Goal: Communication & Community: Answer question/provide support

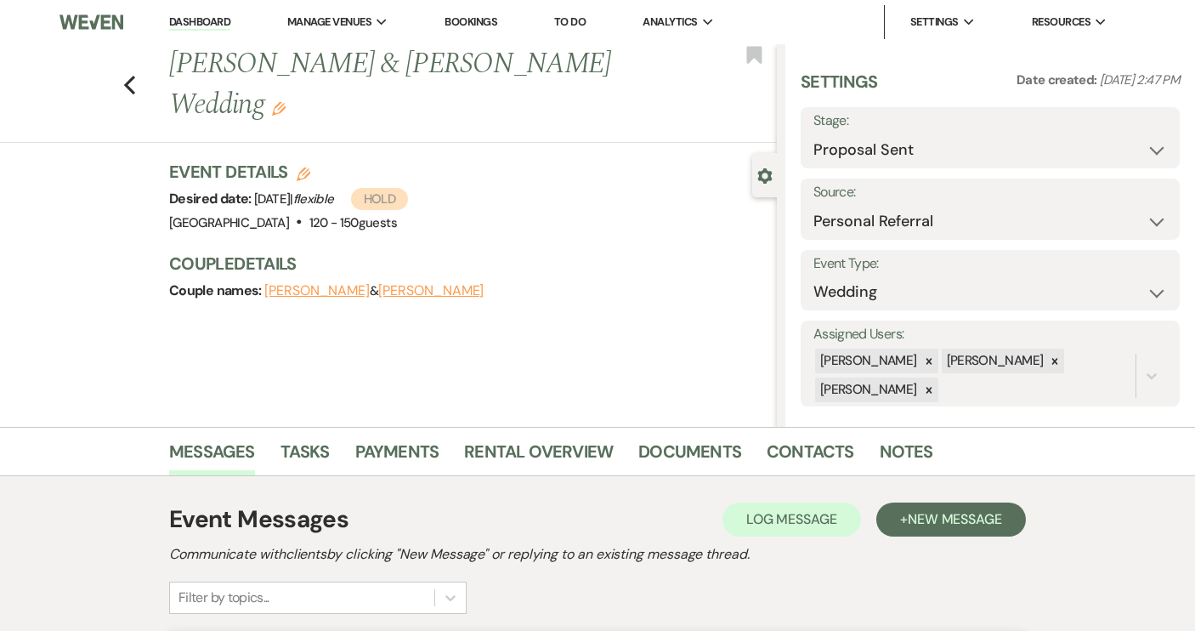
select select "6"
select select "12"
click at [215, 20] on link "Dashboard" at bounding box center [199, 22] width 61 height 16
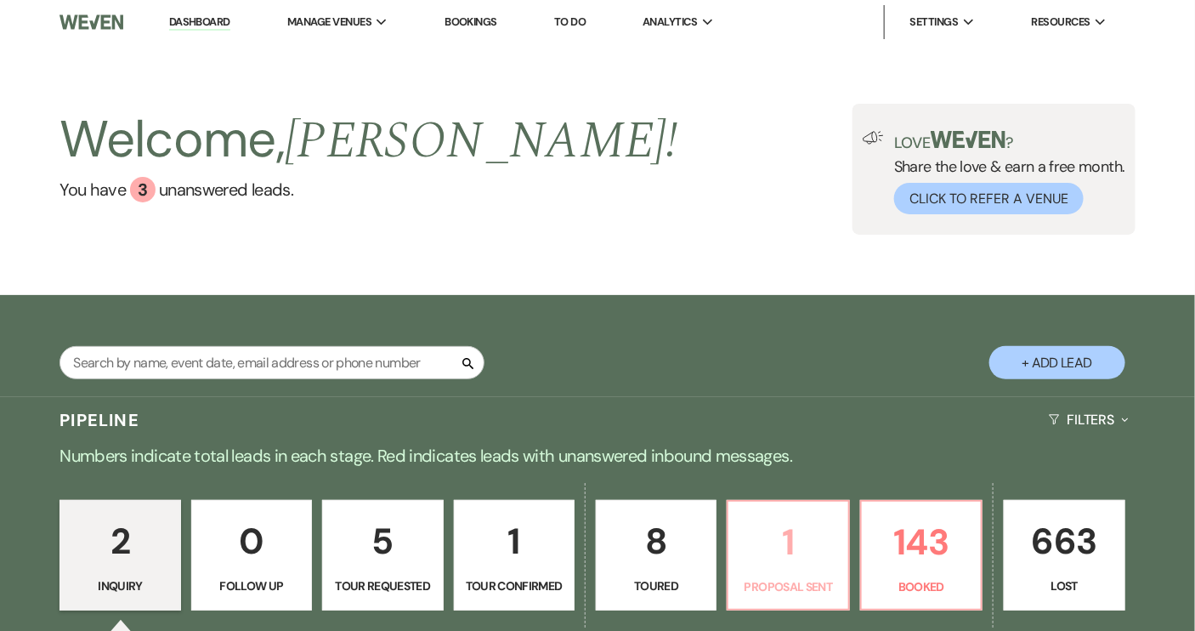
click at [814, 575] on link "1 Proposal Sent" at bounding box center [788, 555] width 122 height 111
select select "6"
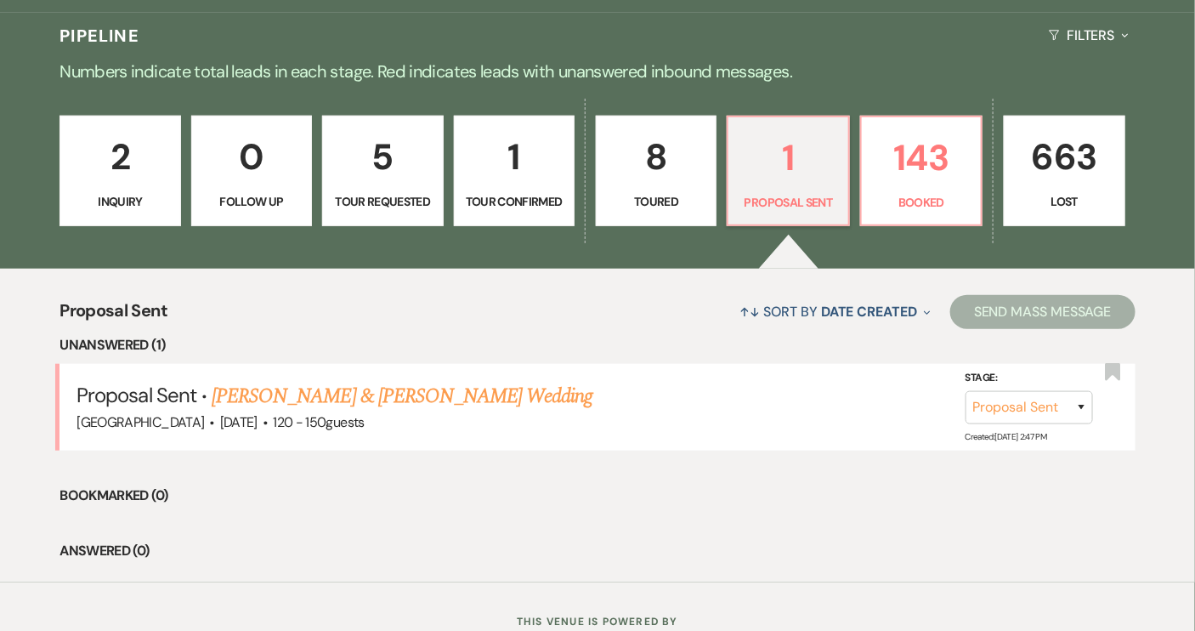
scroll to position [443, 0]
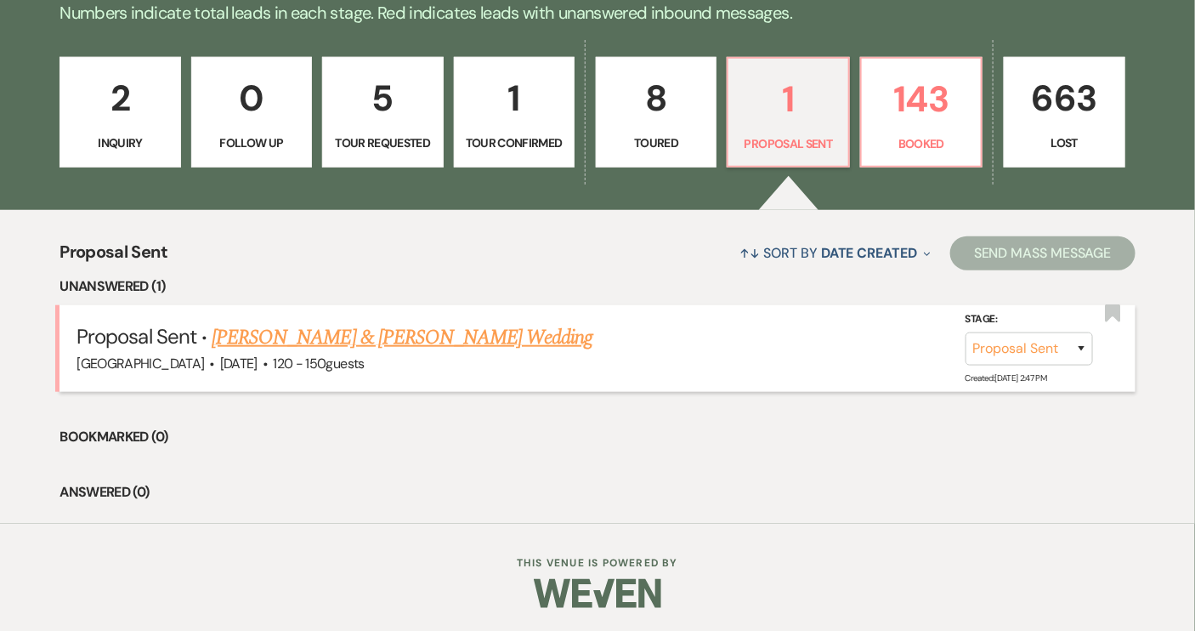
click at [400, 334] on link "[PERSON_NAME] & [PERSON_NAME] Wedding" at bounding box center [402, 337] width 381 height 31
select select "6"
select select "12"
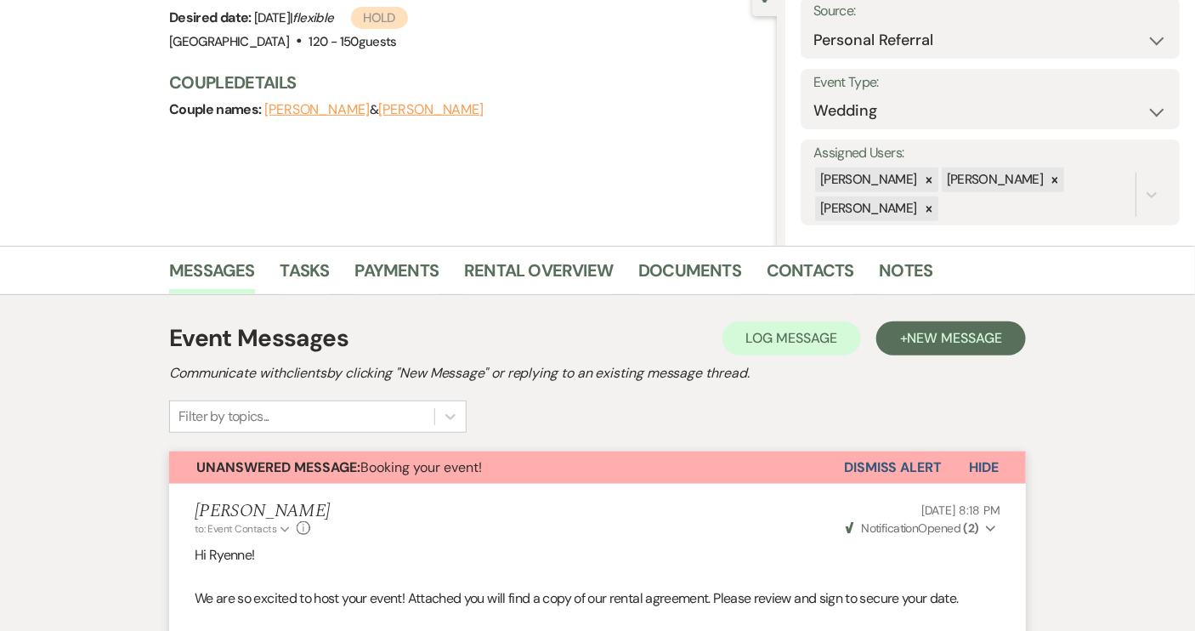
scroll to position [309, 0]
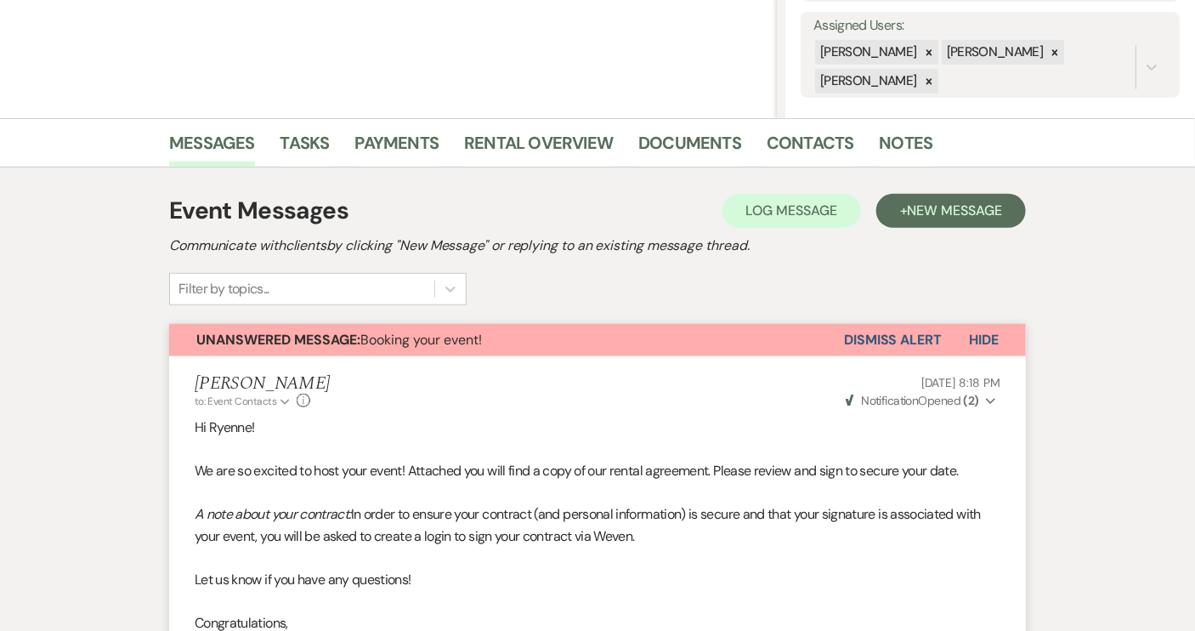
click at [889, 335] on button "Dismiss Alert" at bounding box center [893, 340] width 98 height 32
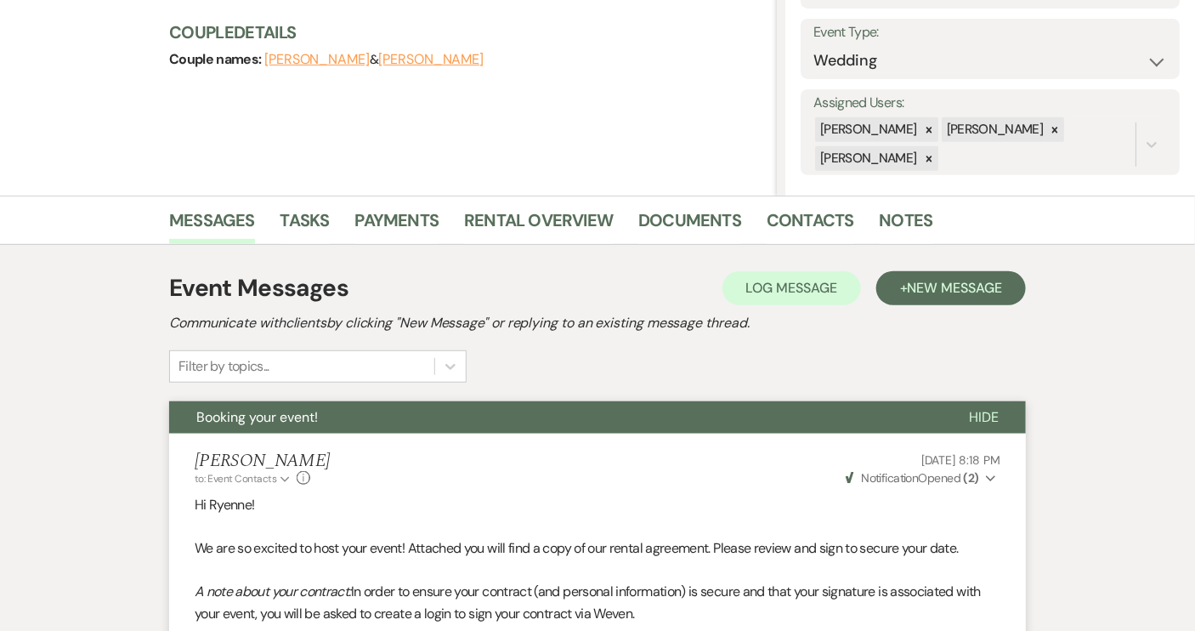
scroll to position [0, 0]
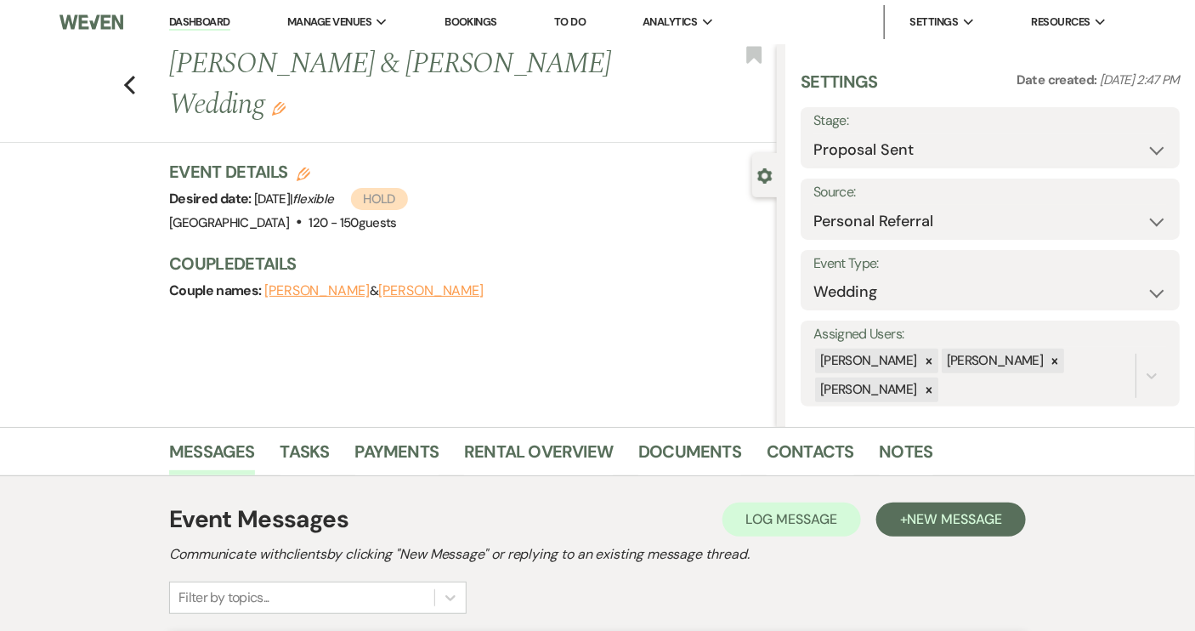
click at [196, 26] on link "Dashboard" at bounding box center [199, 22] width 61 height 16
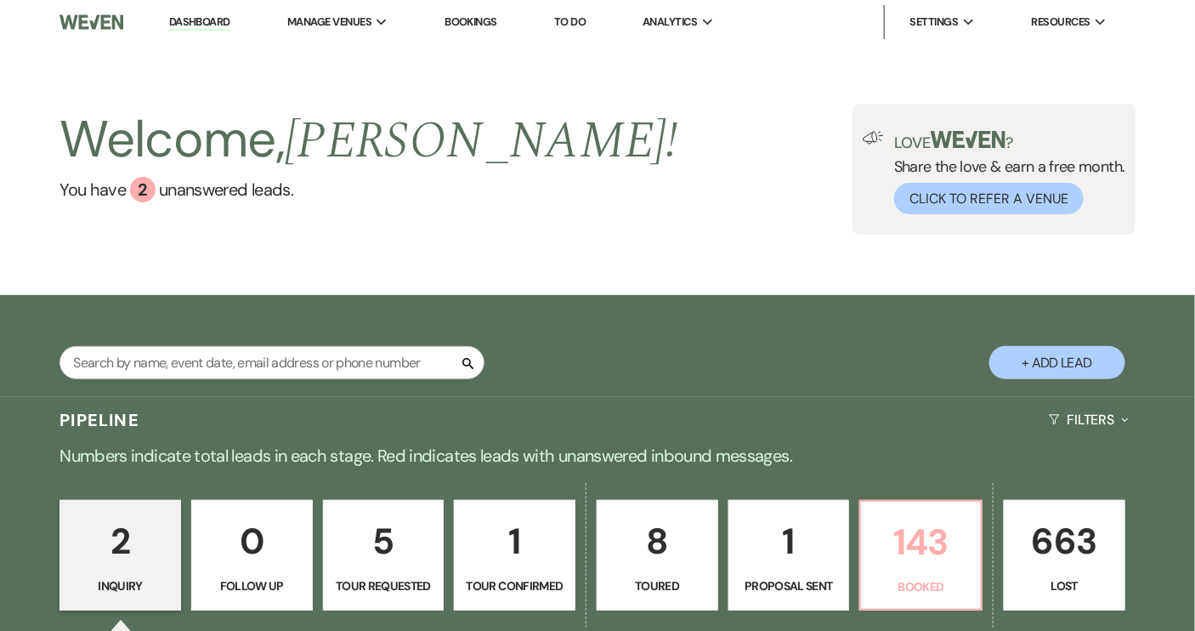
click at [888, 548] on p "143" at bounding box center [920, 542] width 99 height 57
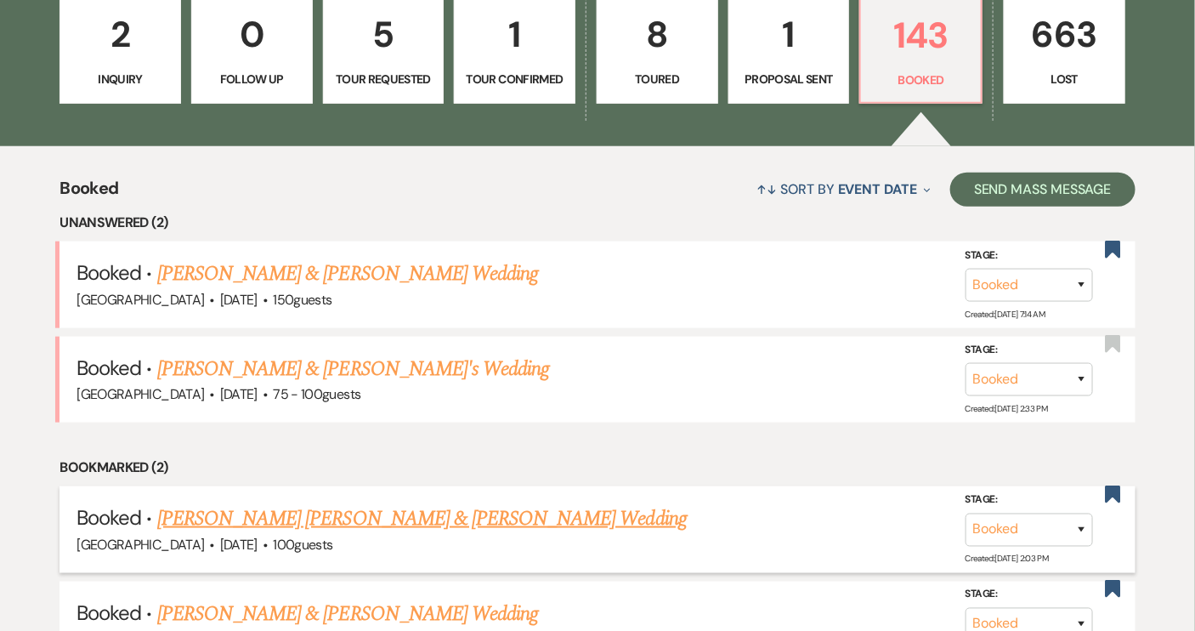
scroll to position [539, 0]
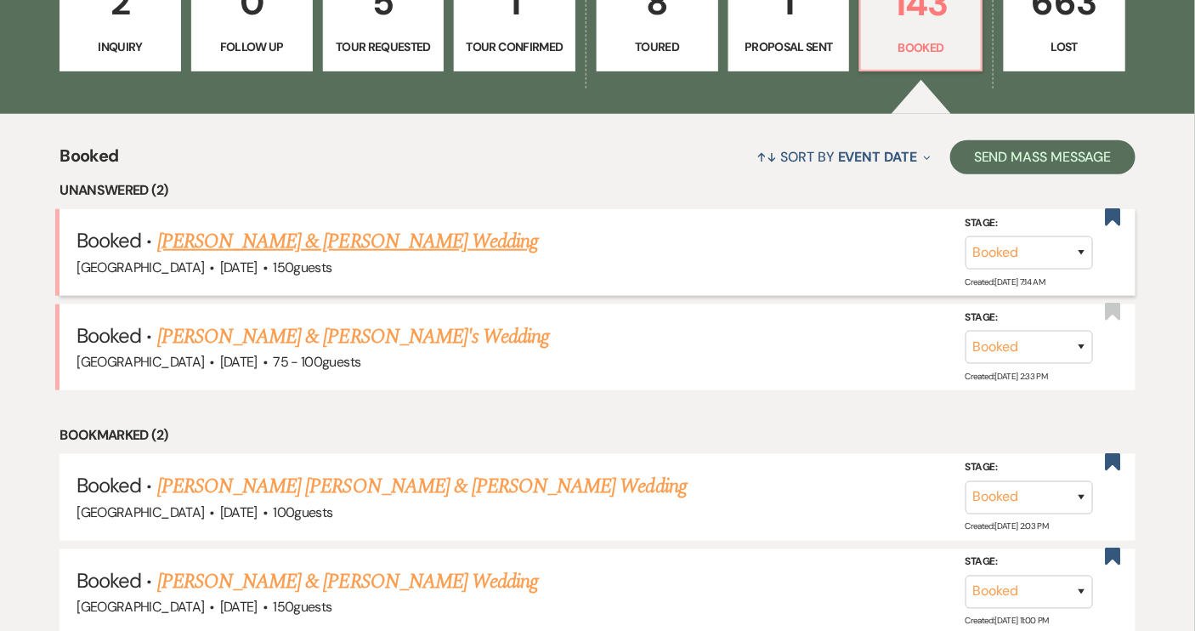
click at [282, 238] on link "[PERSON_NAME] & [PERSON_NAME] Wedding" at bounding box center [347, 241] width 381 height 31
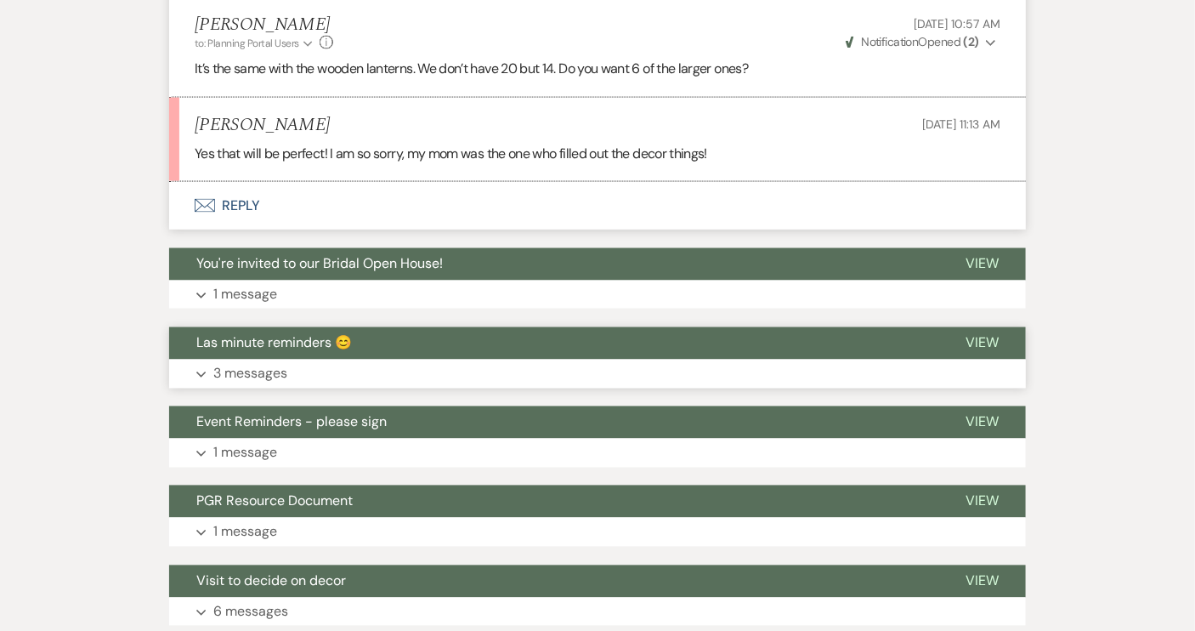
scroll to position [773, 0]
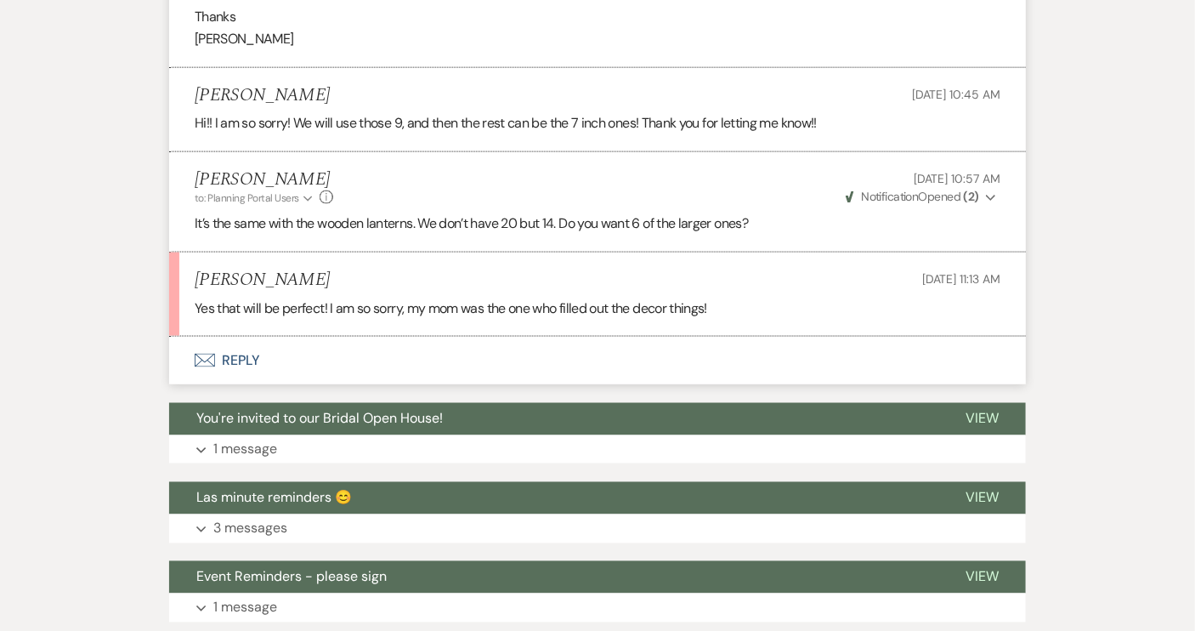
click at [243, 361] on button "Envelope Reply" at bounding box center [597, 361] width 857 height 48
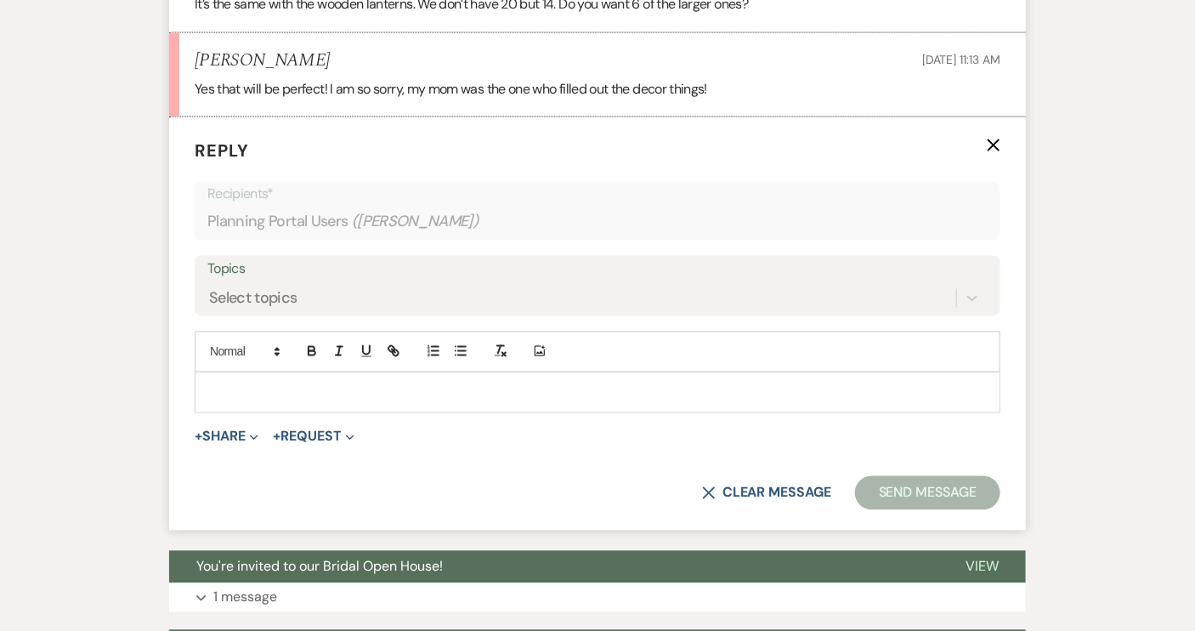
scroll to position [999, 0]
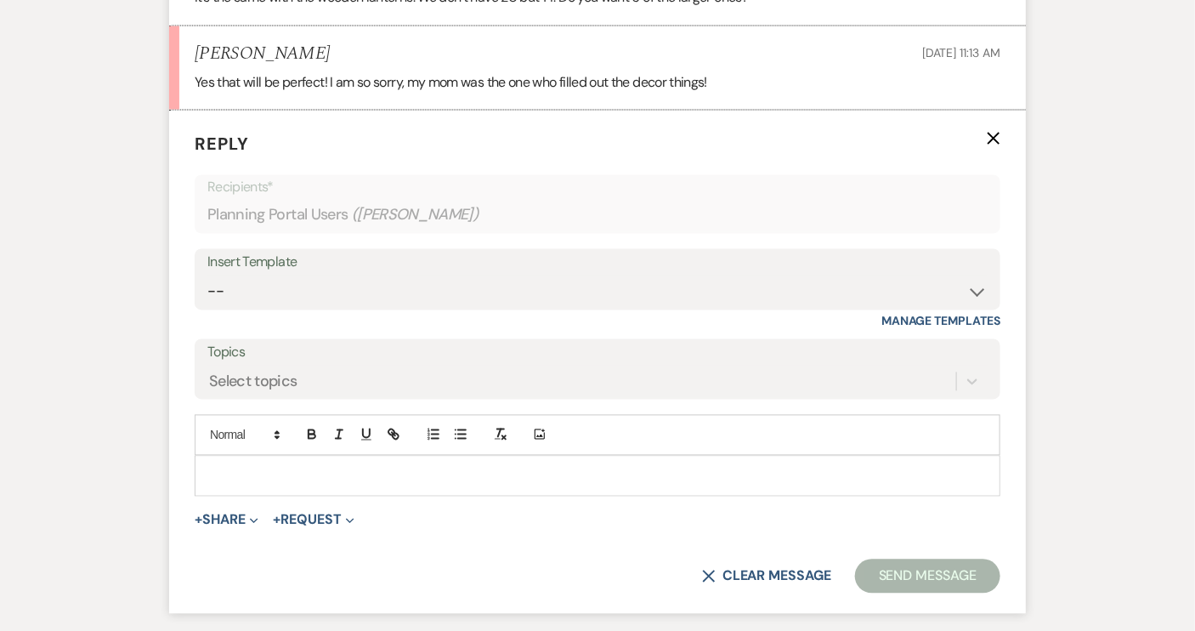
click at [240, 473] on p at bounding box center [597, 476] width 779 height 19
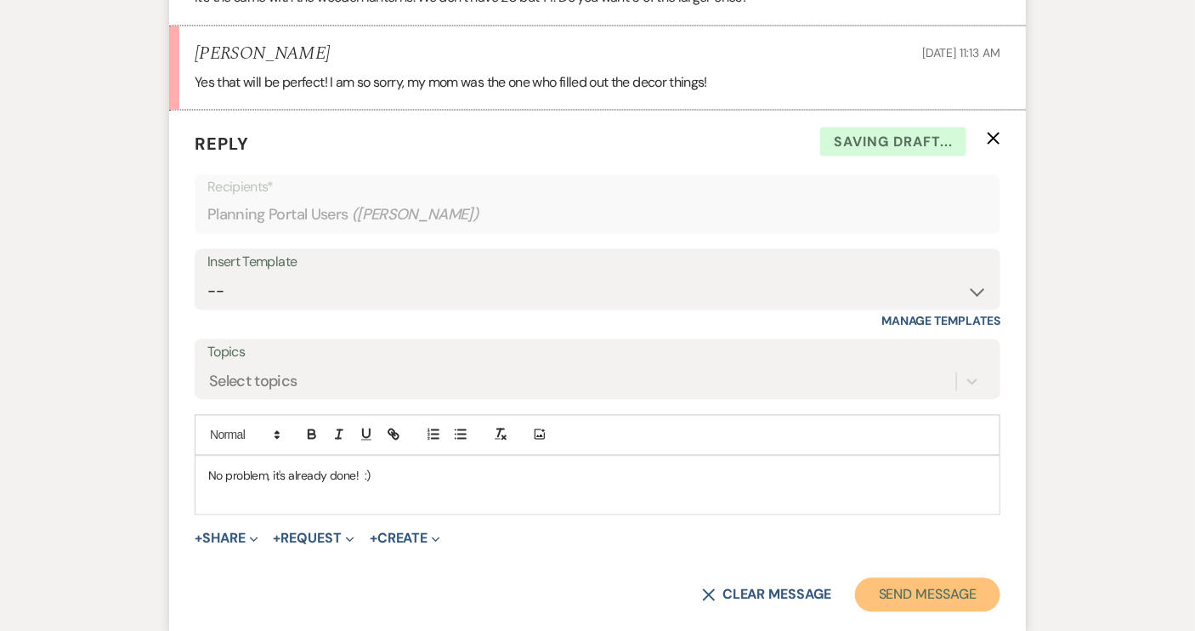
click at [871, 591] on button "Send Message" at bounding box center [927, 595] width 145 height 34
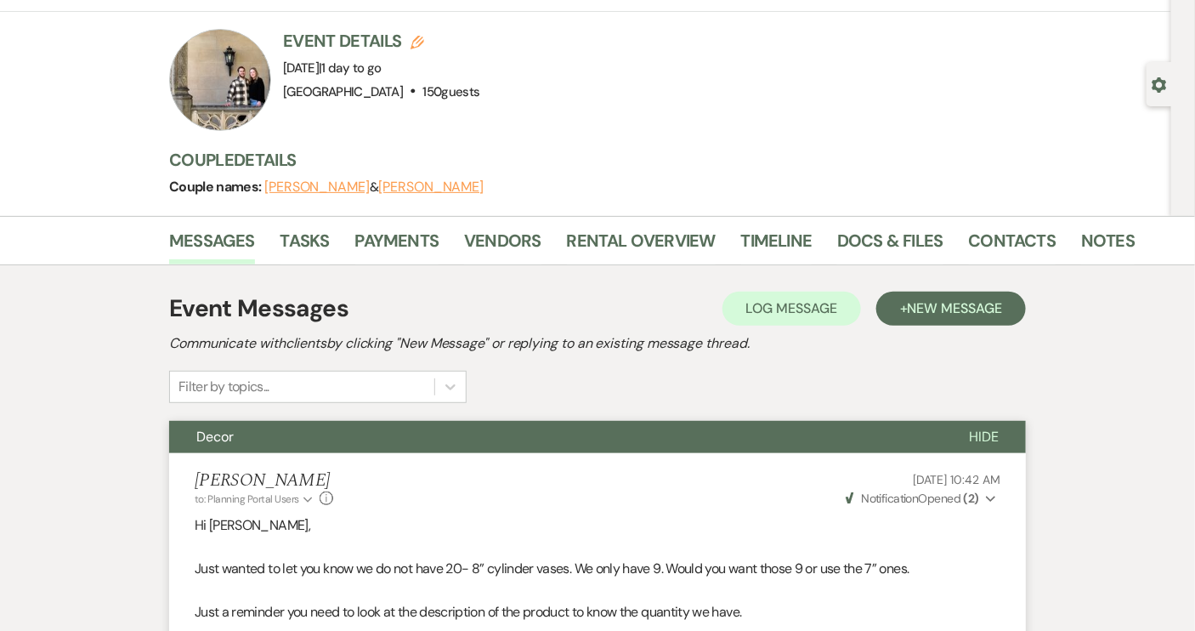
scroll to position [0, 0]
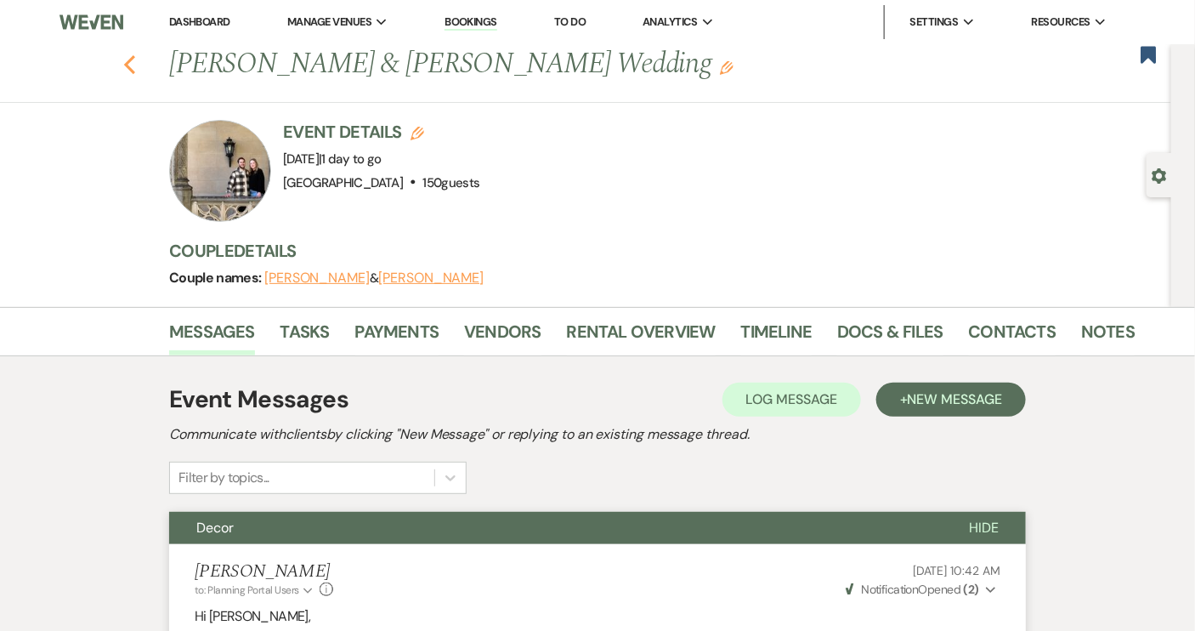
click at [131, 65] on use "button" at bounding box center [129, 64] width 11 height 19
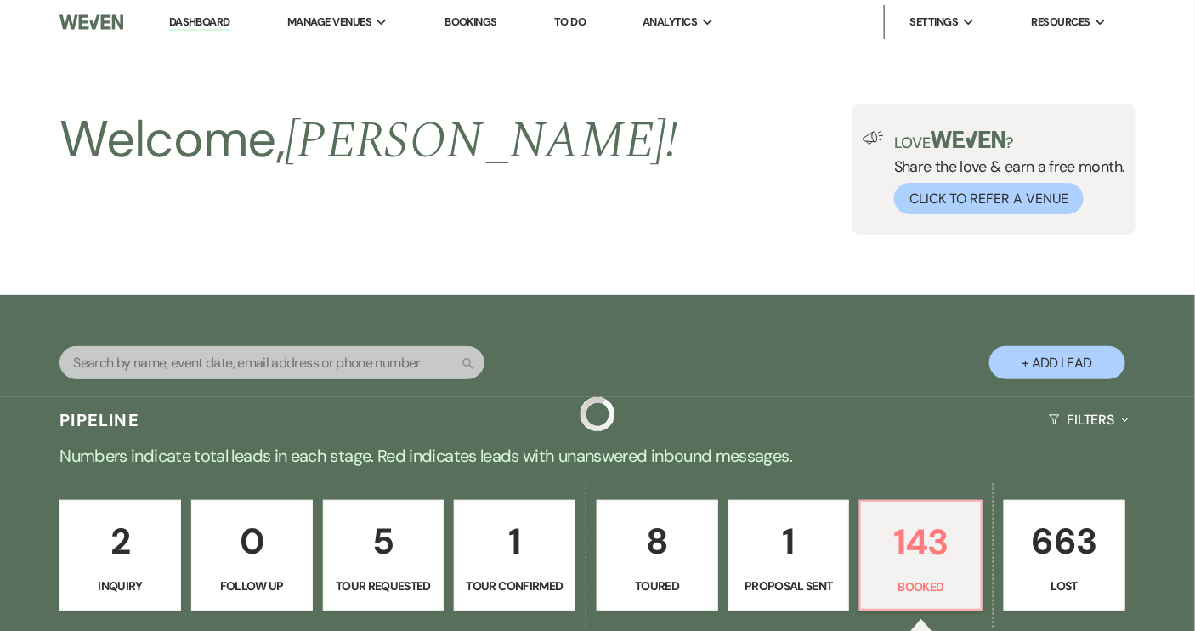
scroll to position [539, 0]
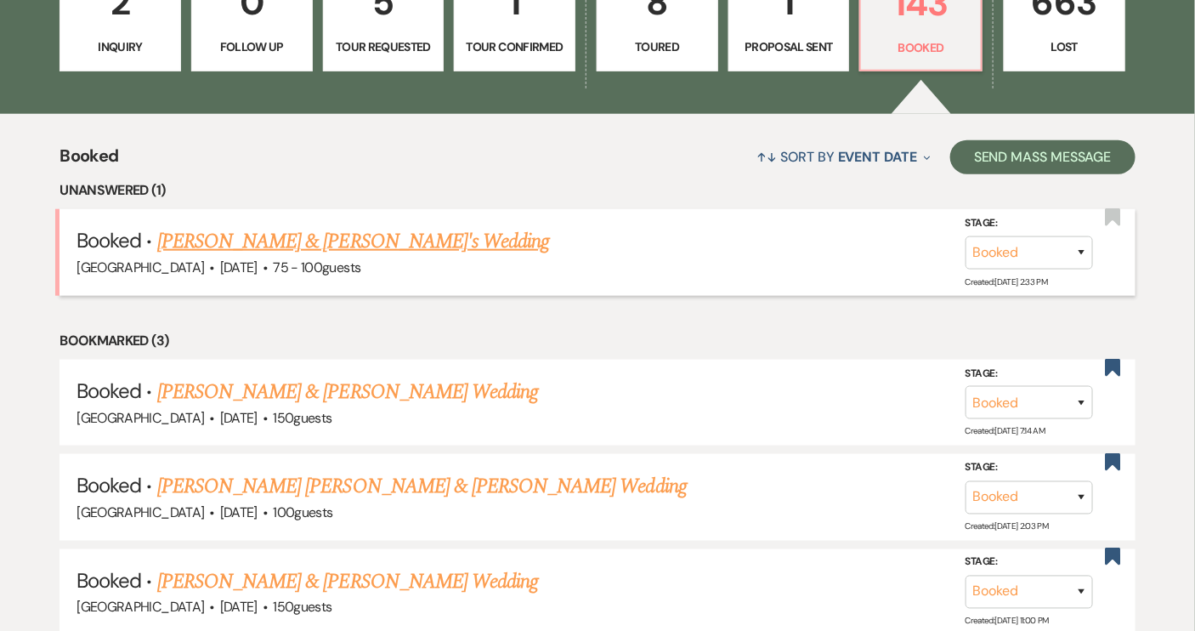
click at [345, 243] on link "[PERSON_NAME] & [PERSON_NAME]'s Wedding" at bounding box center [353, 241] width 393 height 31
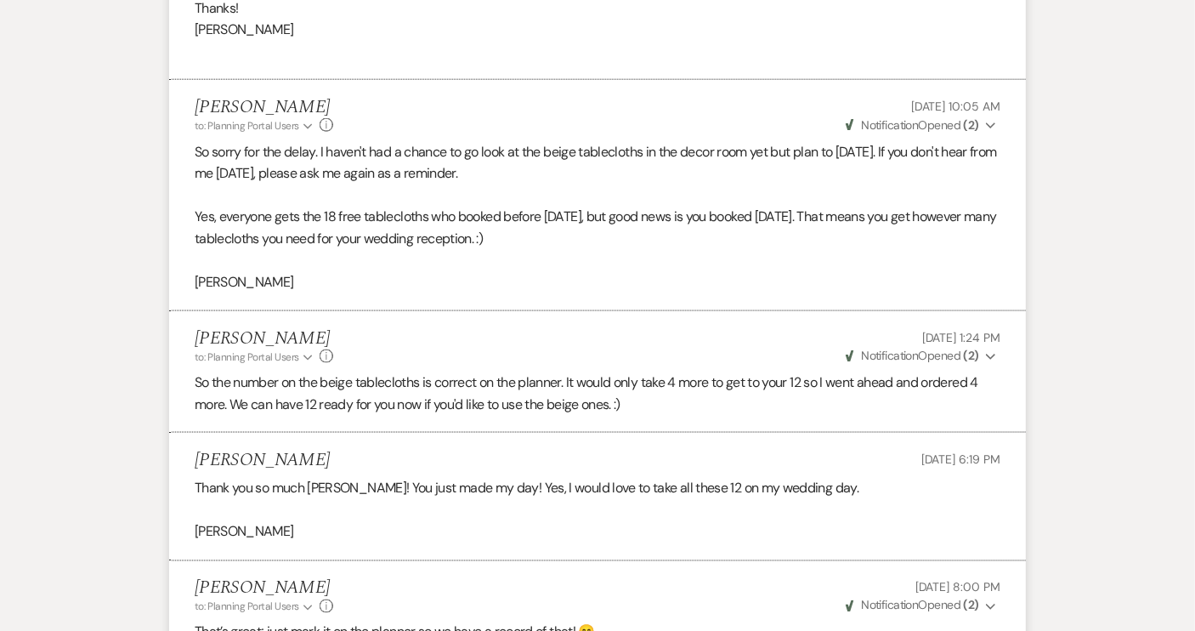
scroll to position [309, 0]
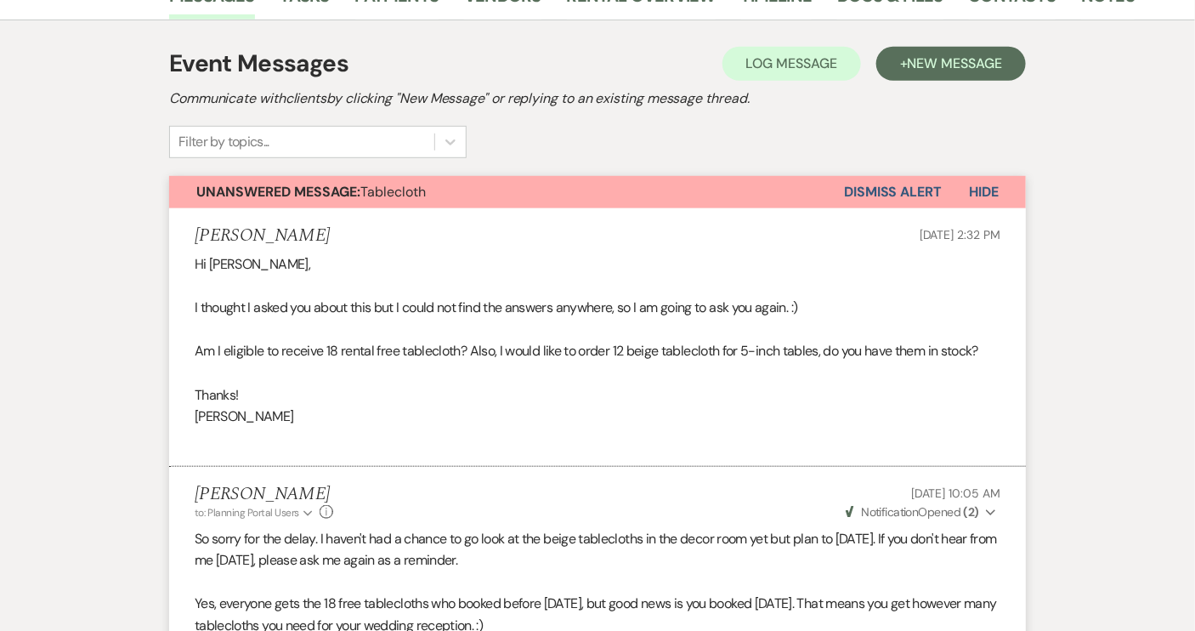
click at [924, 185] on button "Dismiss Alert" at bounding box center [893, 192] width 98 height 32
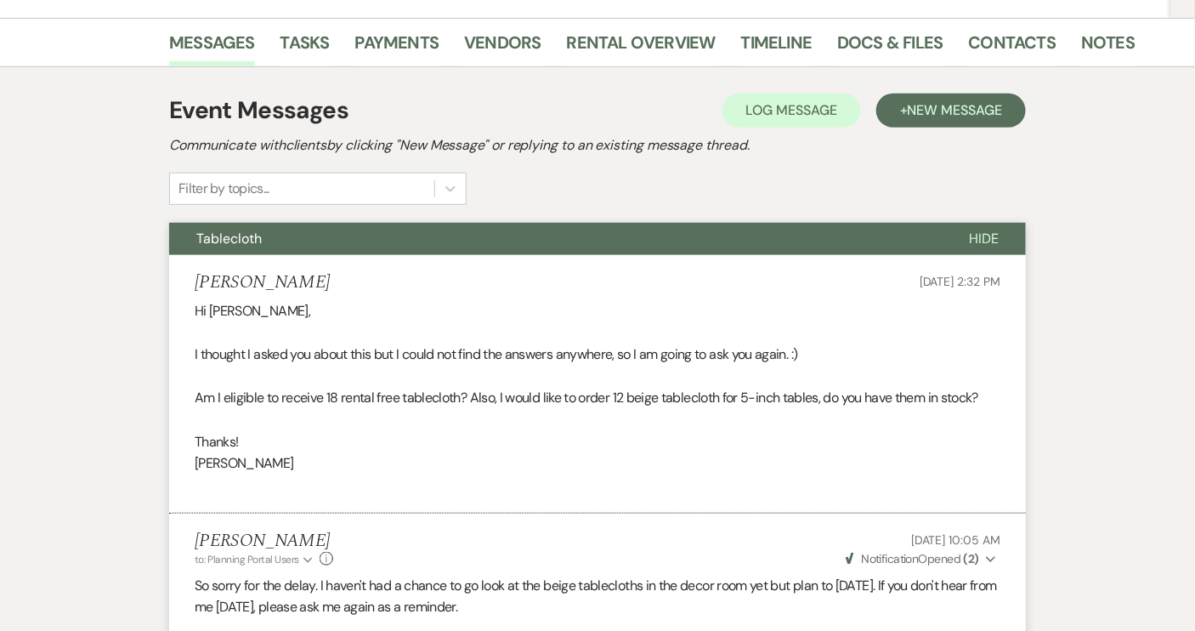
scroll to position [0, 0]
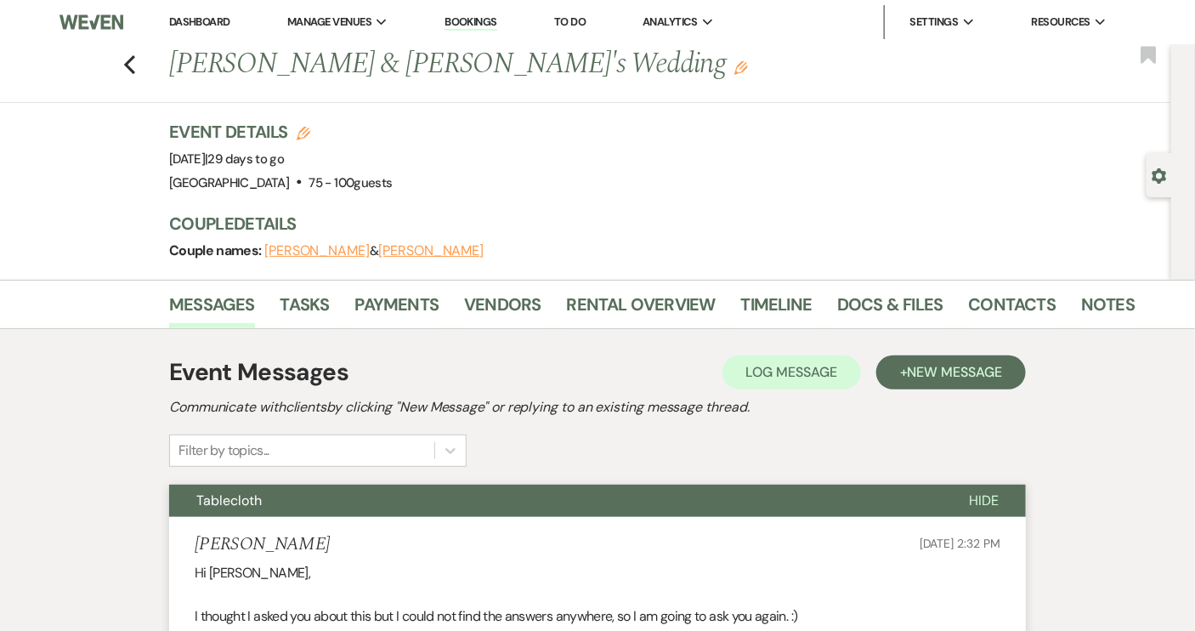
click at [230, 26] on link "Dashboard" at bounding box center [199, 21] width 61 height 14
